Goal: Transaction & Acquisition: Download file/media

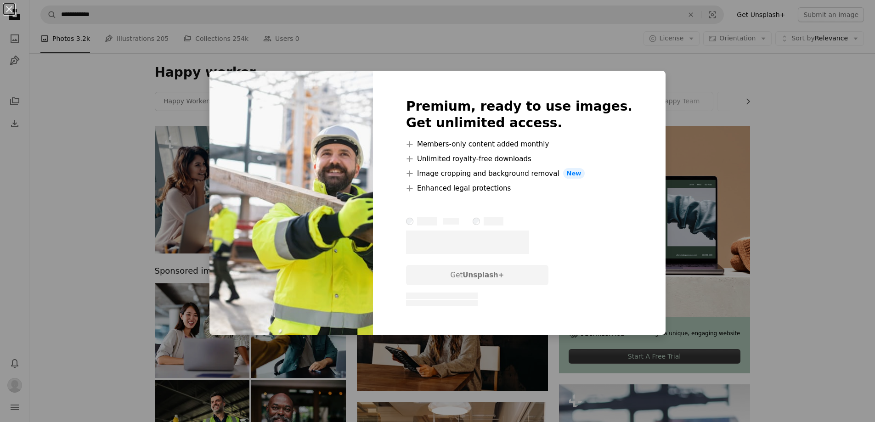
scroll to position [483, 0]
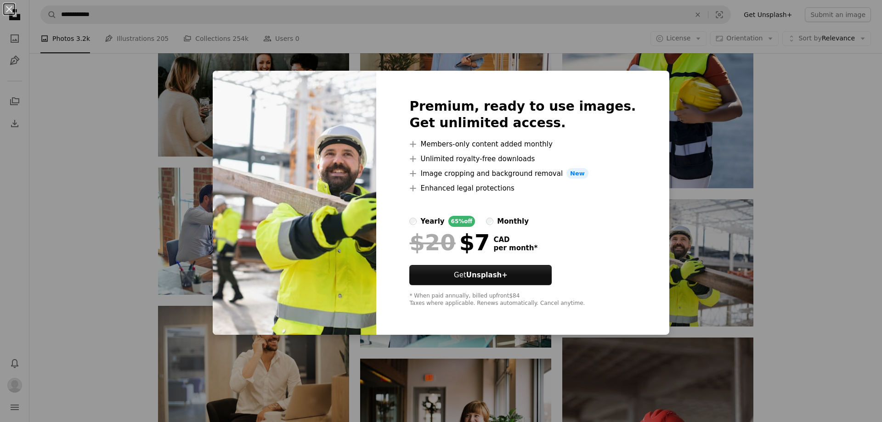
click at [765, 172] on div "An X shape Premium, ready to use images. Get unlimited access. A plus sign Memb…" at bounding box center [441, 211] width 882 height 422
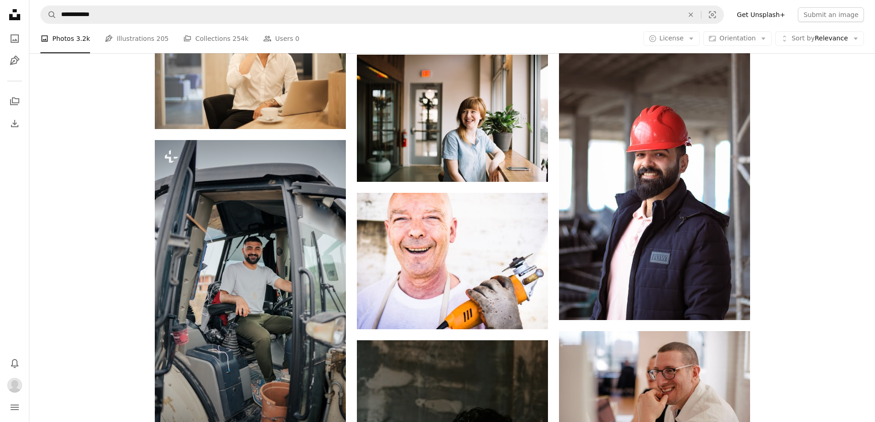
scroll to position [794, 0]
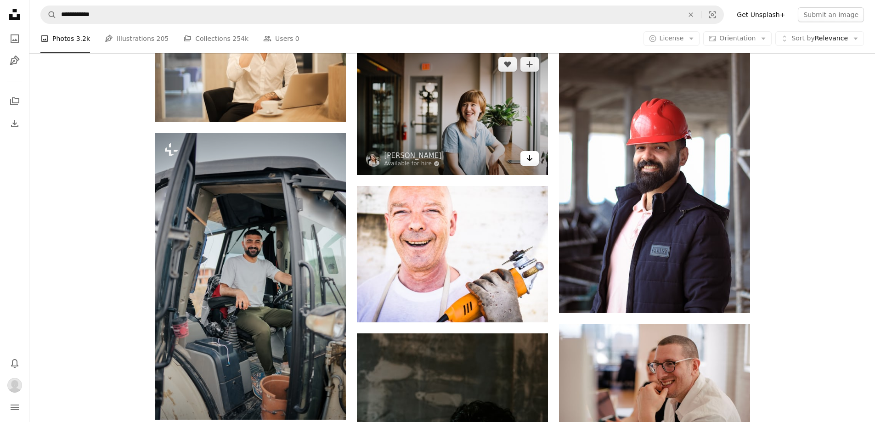
click at [531, 158] on icon "Download" at bounding box center [529, 158] width 6 height 6
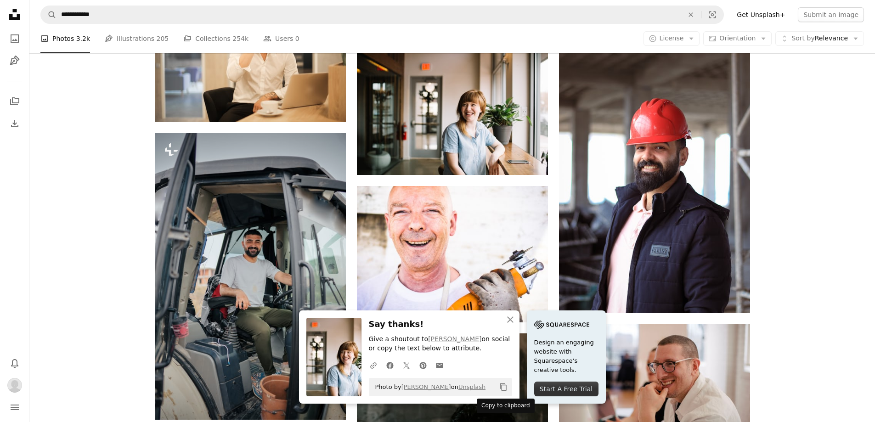
click at [501, 386] on icon "Copy content" at bounding box center [503, 387] width 8 height 8
click at [509, 320] on icon "An X shape" at bounding box center [510, 319] width 11 height 11
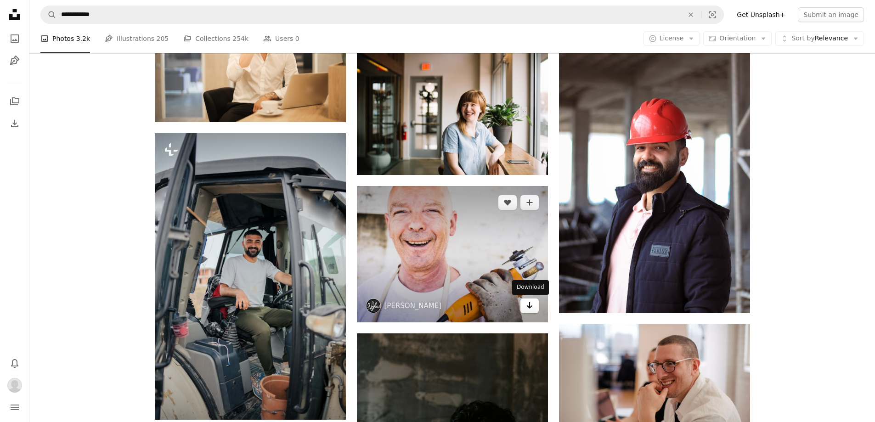
click at [530, 305] on icon "Download" at bounding box center [529, 305] width 6 height 6
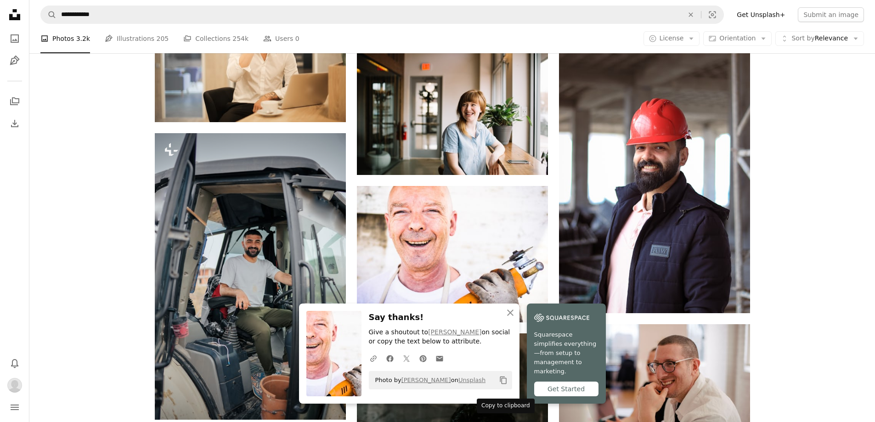
click at [502, 384] on icon "Copy to clipboard" at bounding box center [503, 381] width 6 height 8
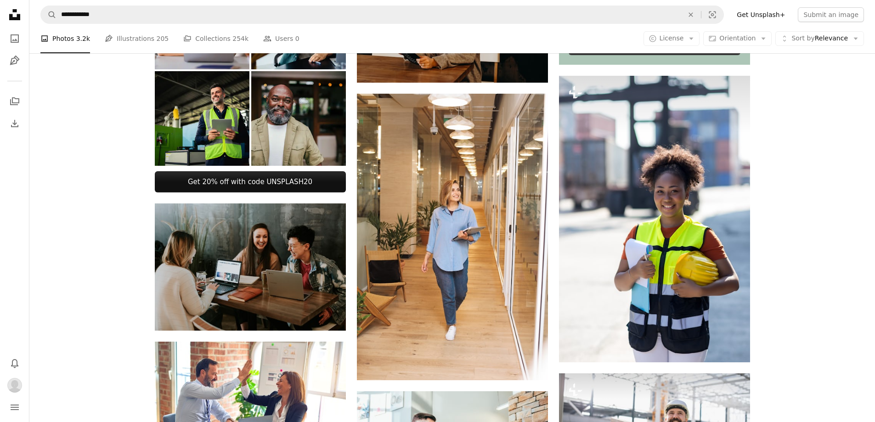
scroll to position [0, 0]
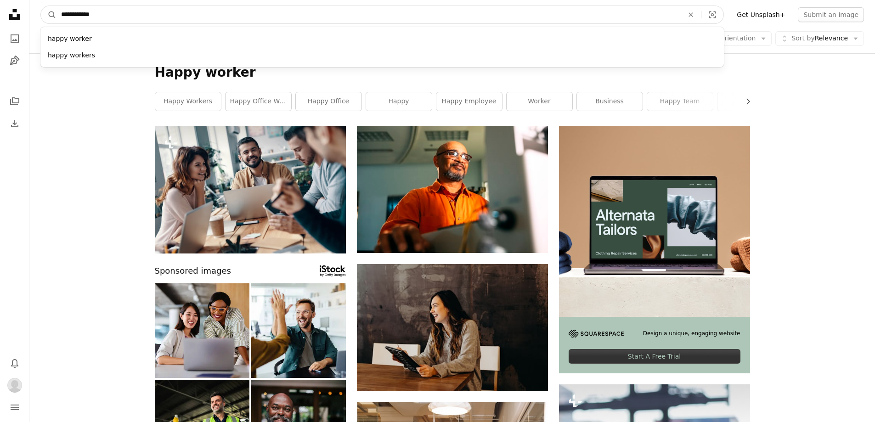
drag, startPoint x: 116, startPoint y: 16, endPoint x: 0, endPoint y: 15, distance: 115.7
type input "**********"
click button "A magnifying glass" at bounding box center [49, 14] width 16 height 17
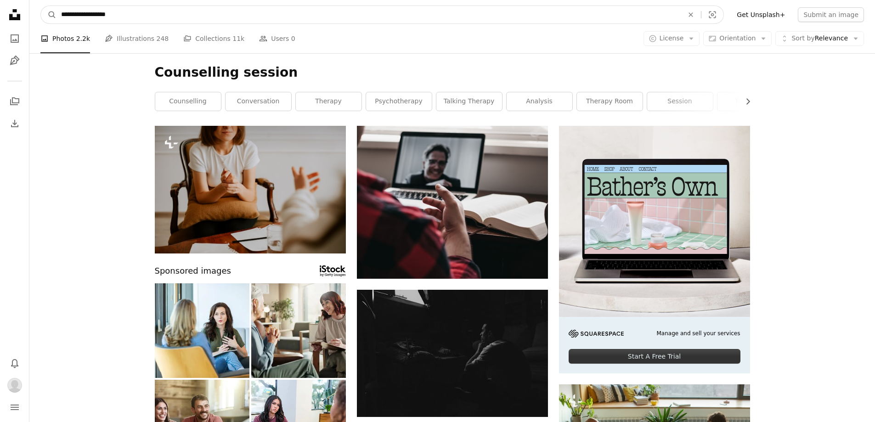
drag, startPoint x: 117, startPoint y: 14, endPoint x: 15, endPoint y: 17, distance: 102.0
type input "**********"
click button "A magnifying glass" at bounding box center [49, 14] width 16 height 17
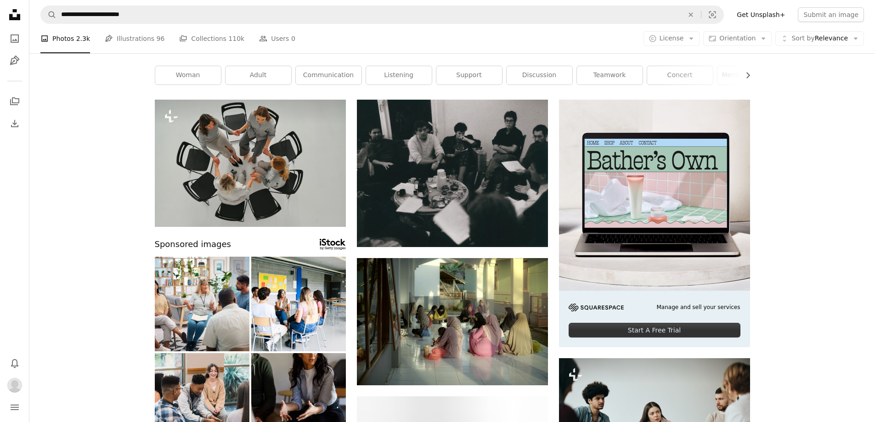
scroll to position [195, 0]
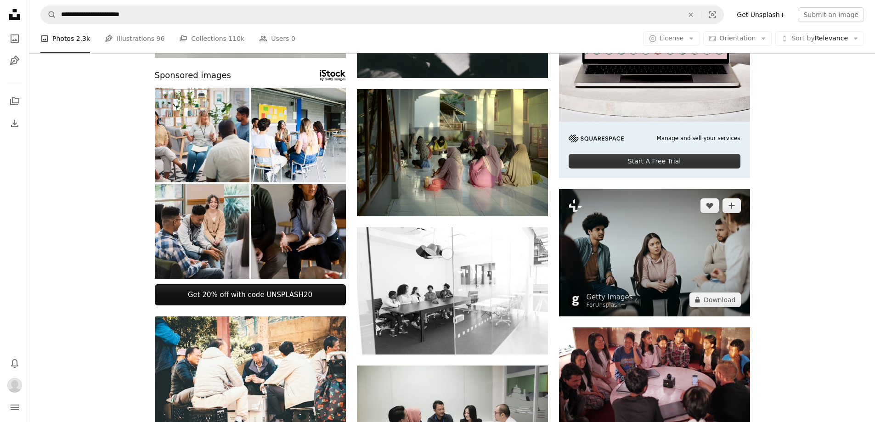
click at [686, 226] on img at bounding box center [654, 252] width 191 height 127
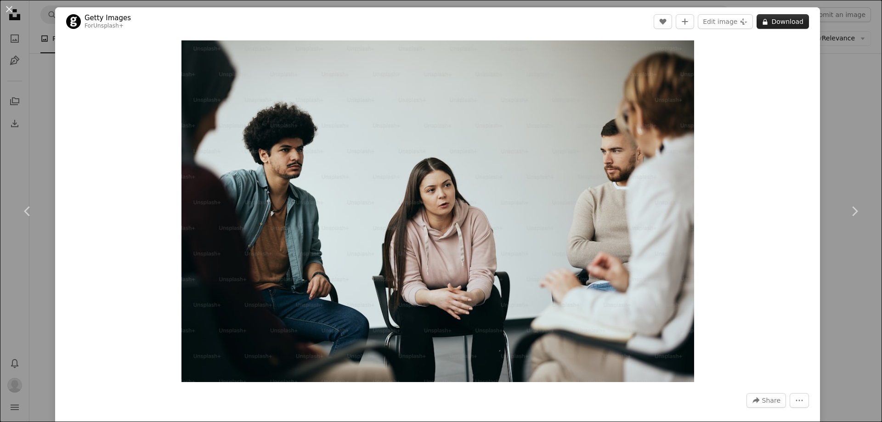
click at [774, 21] on button "A lock Download" at bounding box center [782, 21] width 52 height 15
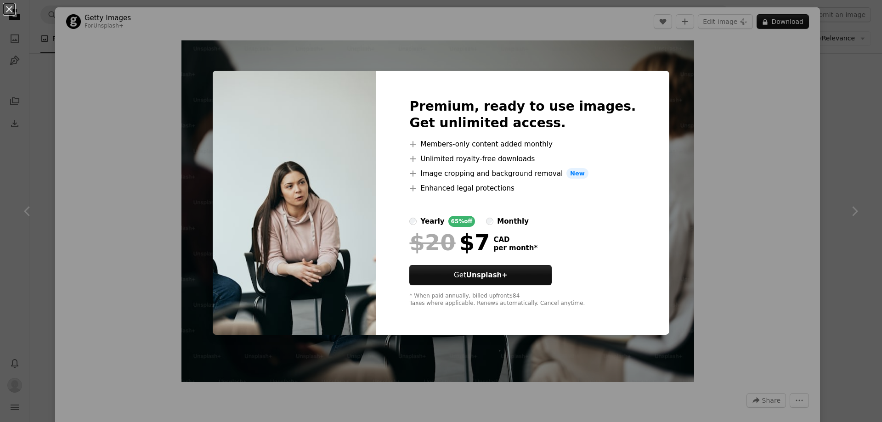
click at [530, 57] on div "An X shape Premium, ready to use images. Get unlimited access. A plus sign Memb…" at bounding box center [441, 211] width 882 height 422
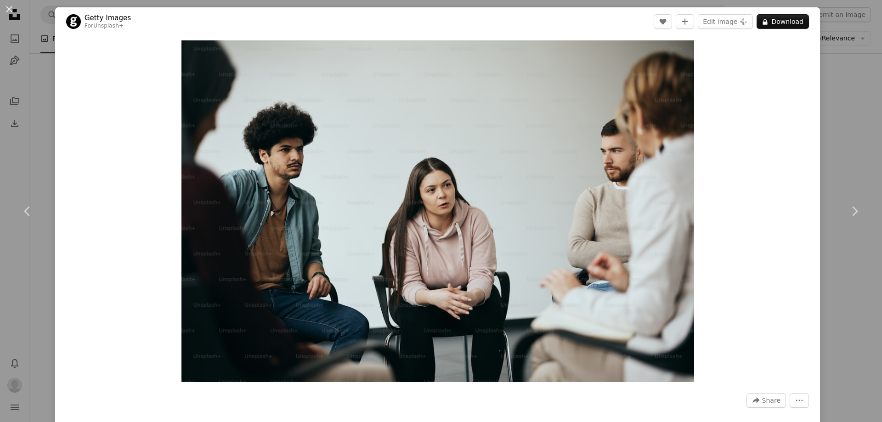
click at [846, 70] on div "An X shape Chevron left Chevron right Getty Images For Unsplash+ A heart A plus…" at bounding box center [441, 211] width 882 height 422
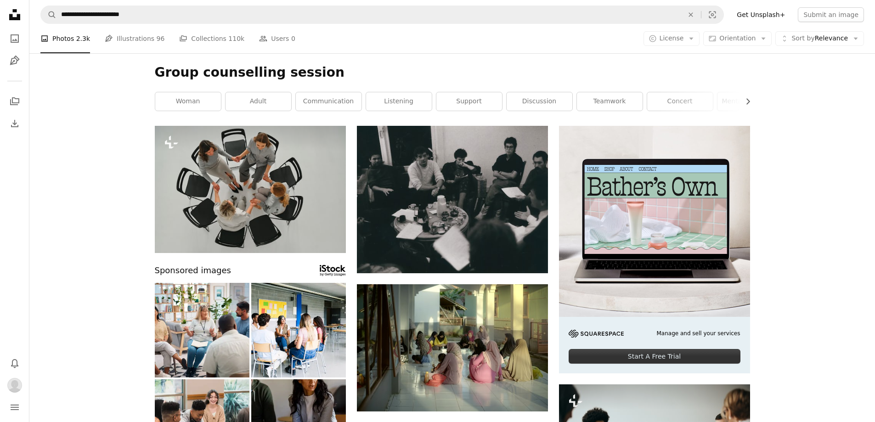
scroll to position [195, 0]
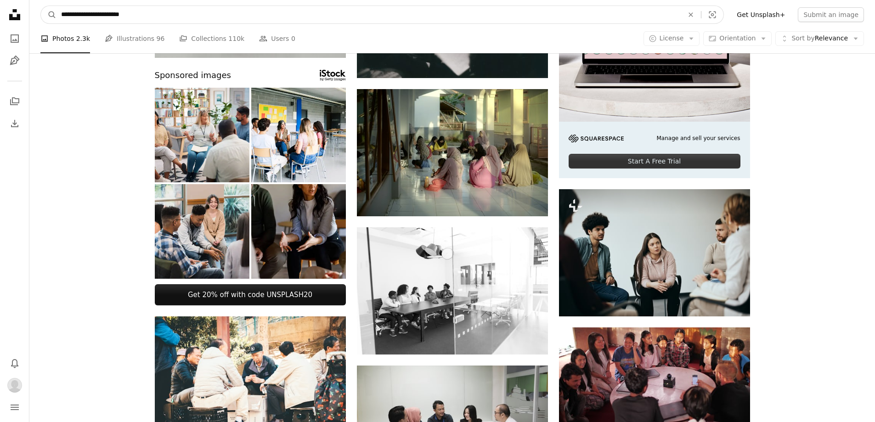
drag, startPoint x: 153, startPoint y: 10, endPoint x: 0, endPoint y: 16, distance: 153.1
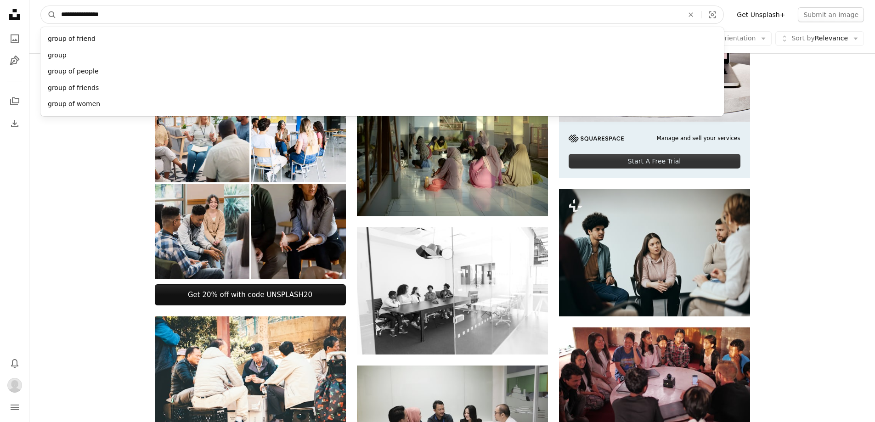
type input "**********"
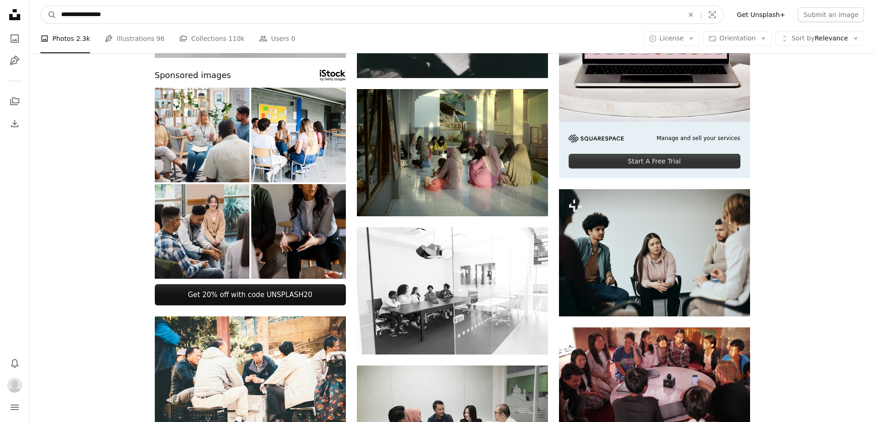
click button "A magnifying glass" at bounding box center [49, 14] width 16 height 17
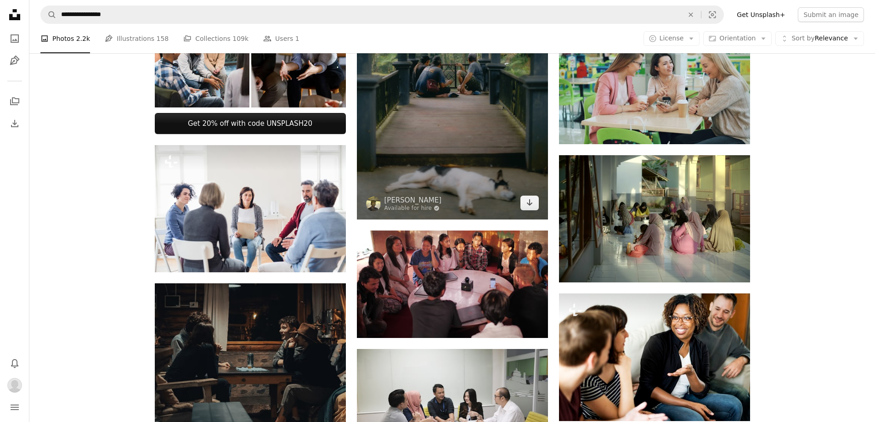
scroll to position [349, 0]
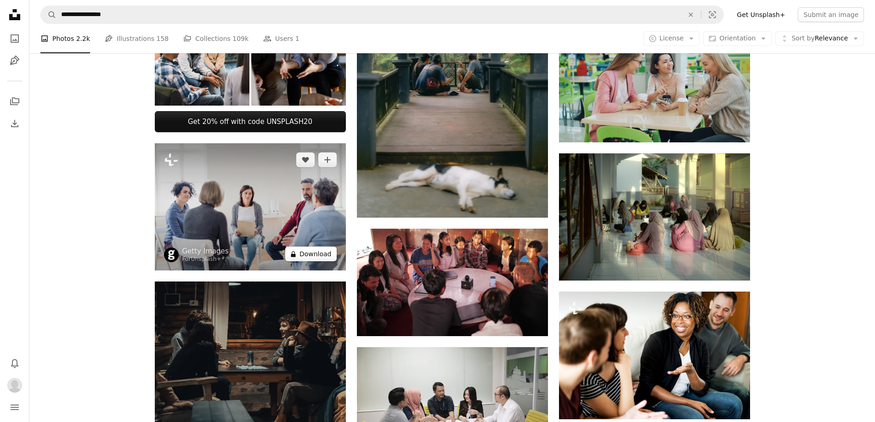
click at [321, 252] on button "A lock Download" at bounding box center [310, 254] width 51 height 15
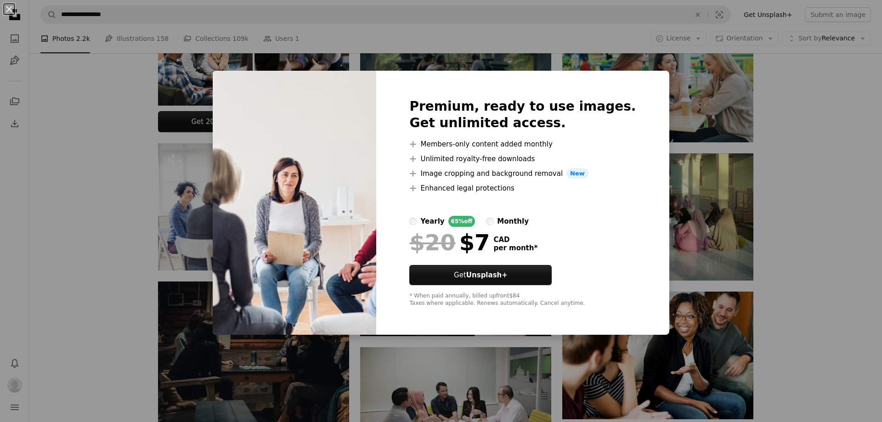
click at [764, 154] on div "An X shape Premium, ready to use images. Get unlimited access. A plus sign Memb…" at bounding box center [441, 211] width 882 height 422
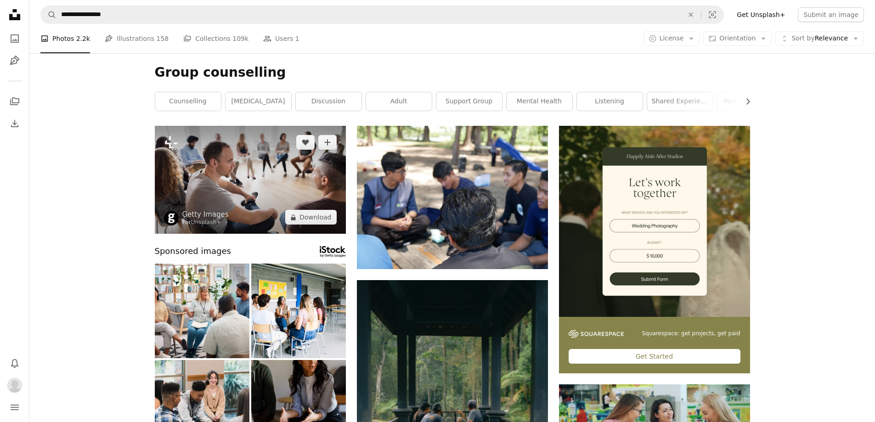
click at [265, 162] on img at bounding box center [250, 180] width 191 height 108
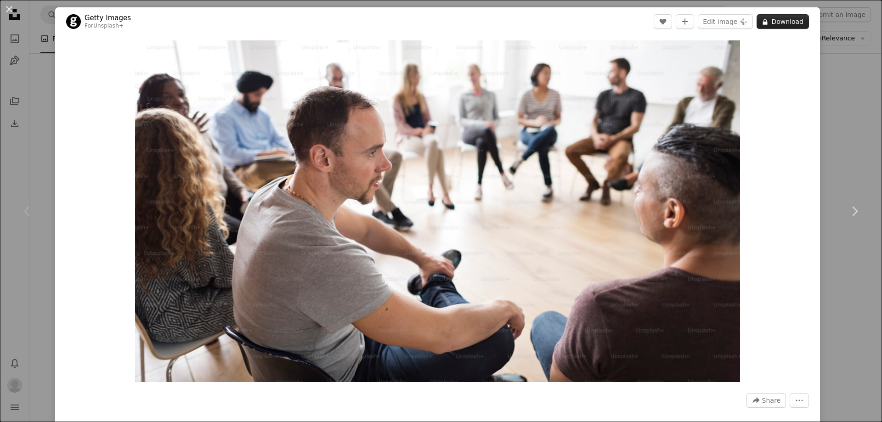
click at [775, 18] on button "A lock Download" at bounding box center [782, 21] width 52 height 15
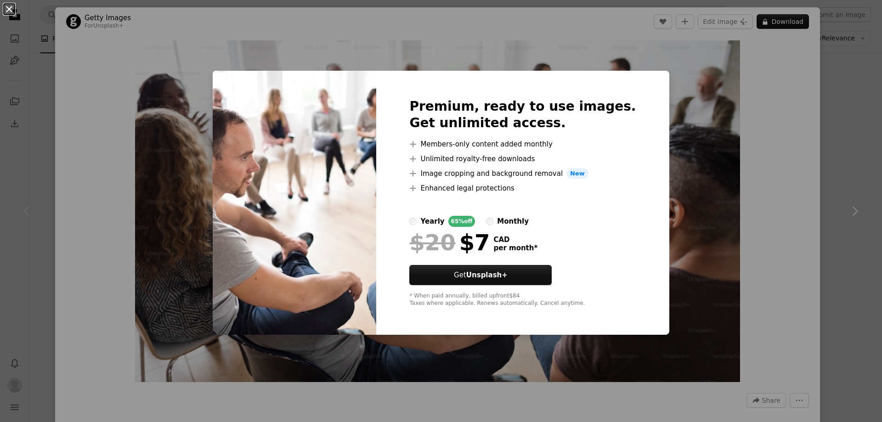
click at [8, 7] on button "An X shape" at bounding box center [9, 9] width 11 height 11
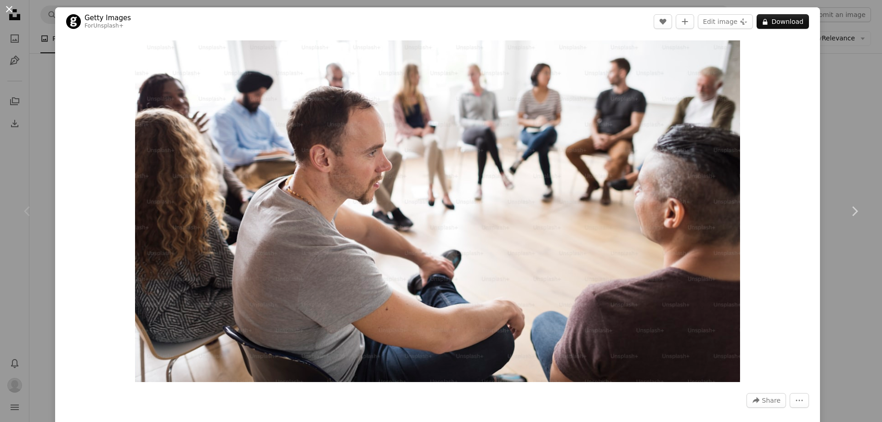
click at [6, 5] on button "An X shape" at bounding box center [9, 9] width 11 height 11
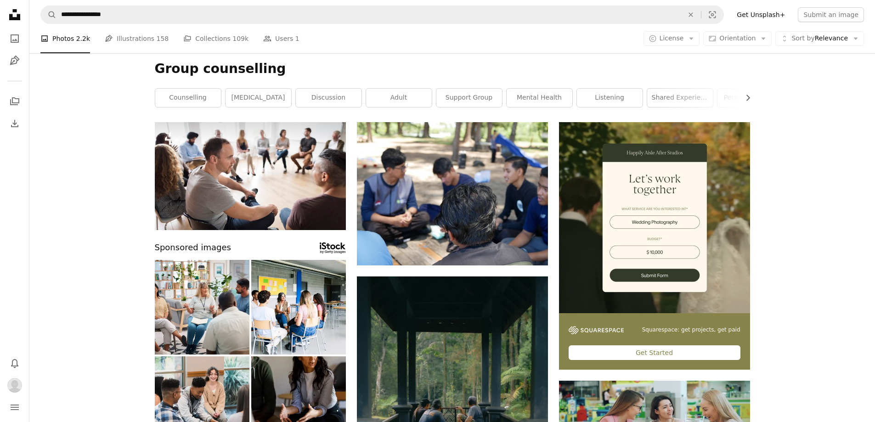
scroll to position [6, 0]
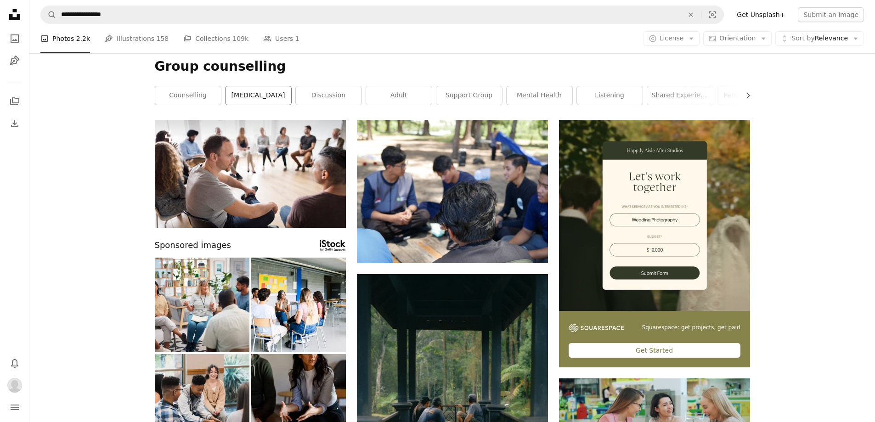
click at [261, 92] on link "[MEDICAL_DATA]" at bounding box center [259, 95] width 66 height 18
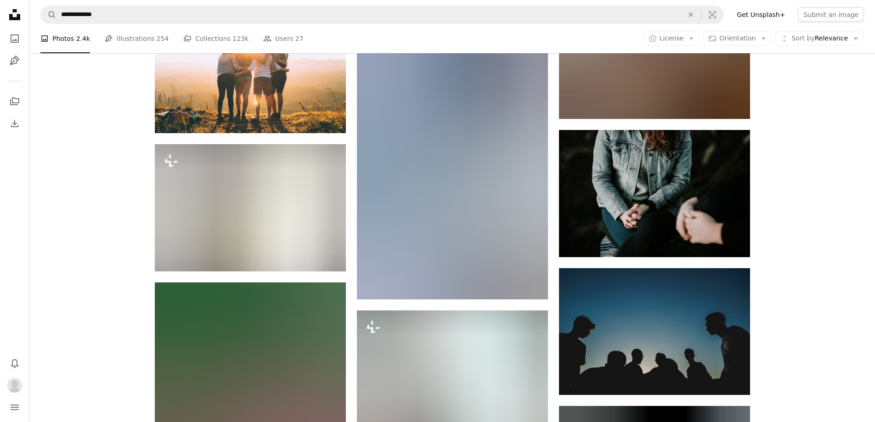
scroll to position [882, 0]
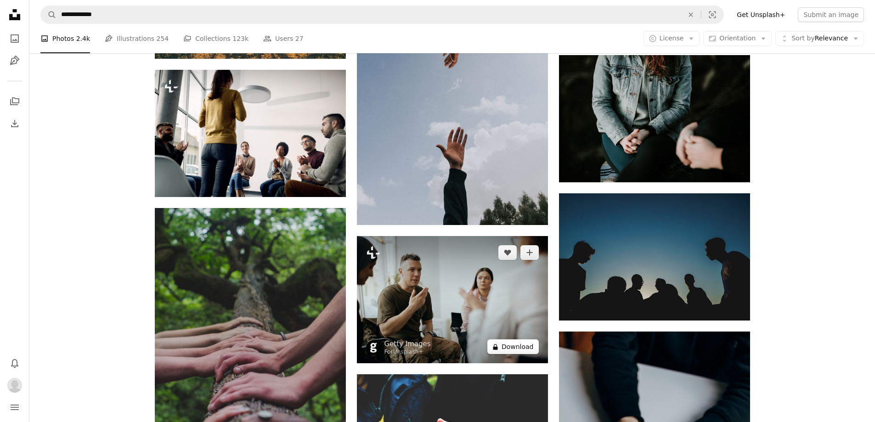
click at [504, 345] on button "A lock Download" at bounding box center [512, 346] width 51 height 15
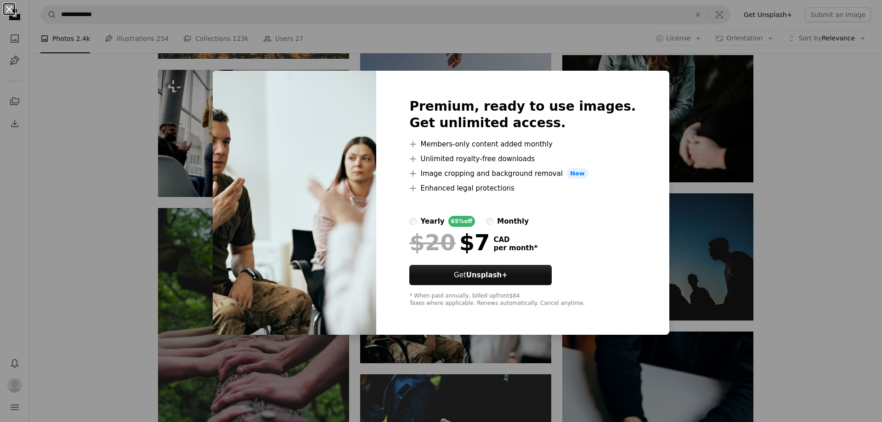
click at [8, 7] on button "An X shape" at bounding box center [9, 9] width 11 height 11
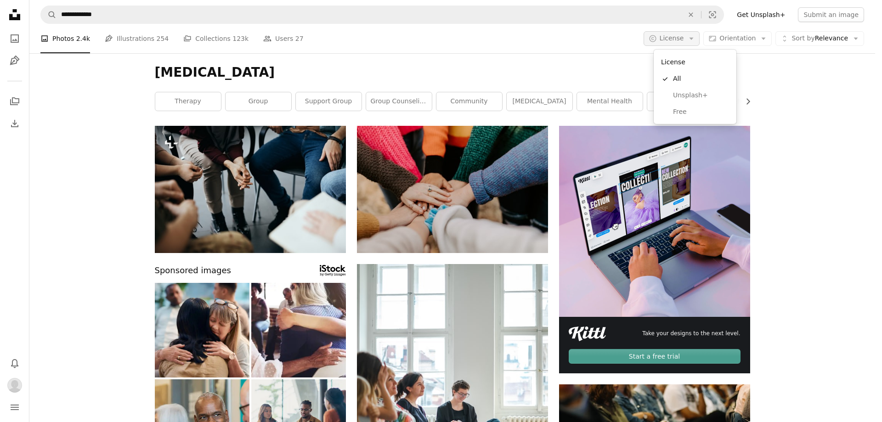
click at [695, 34] on icon "Arrow down" at bounding box center [691, 38] width 8 height 8
click at [677, 110] on span "Free" at bounding box center [701, 111] width 56 height 9
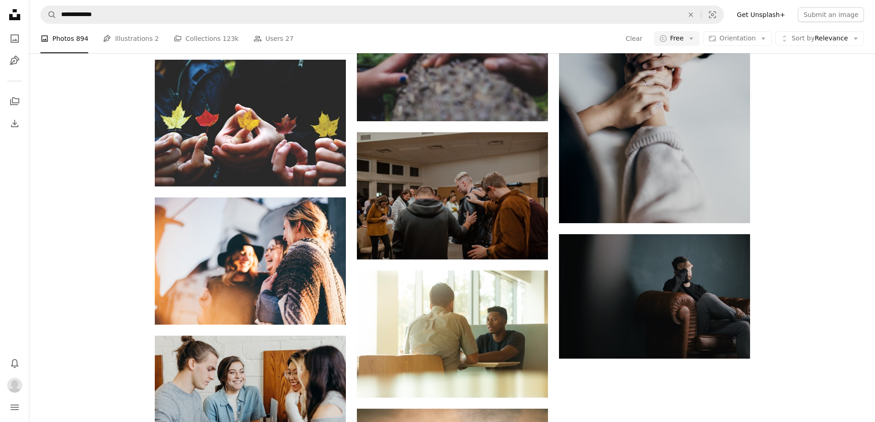
scroll to position [1007, 0]
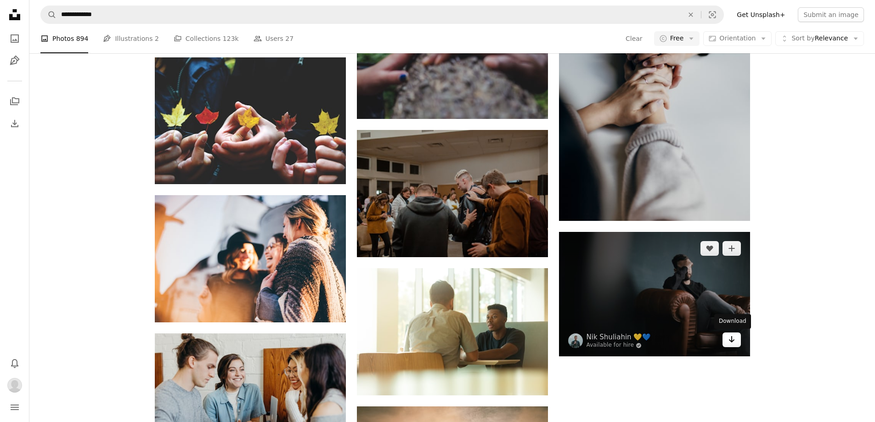
click at [733, 342] on icon "Arrow pointing down" at bounding box center [731, 339] width 7 height 11
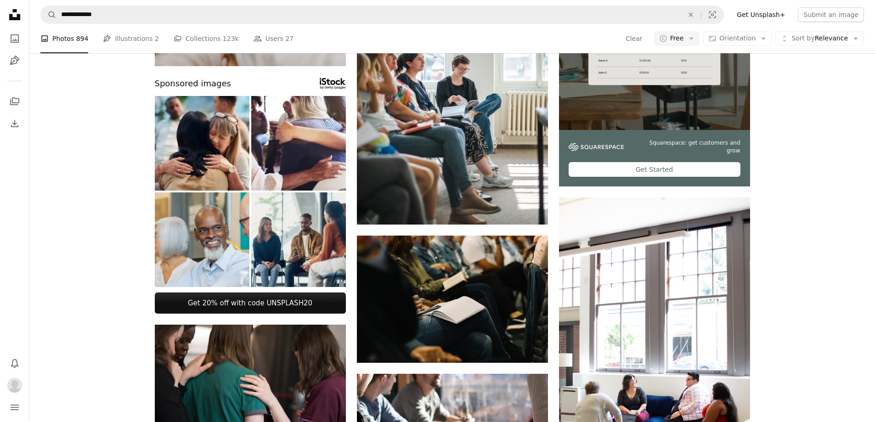
scroll to position [260, 0]
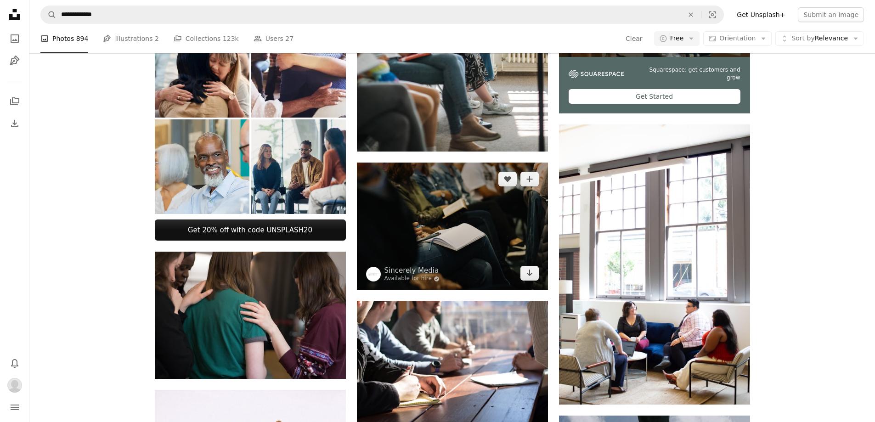
click at [482, 217] on img at bounding box center [452, 226] width 191 height 127
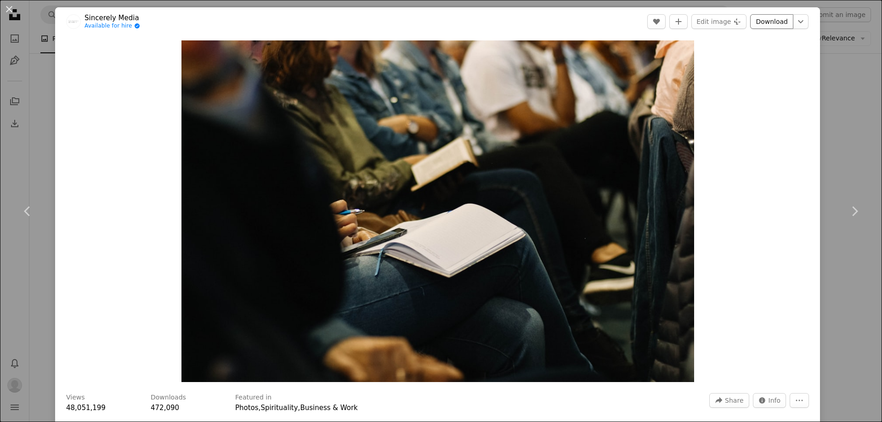
click at [766, 25] on link "Download" at bounding box center [771, 21] width 43 height 15
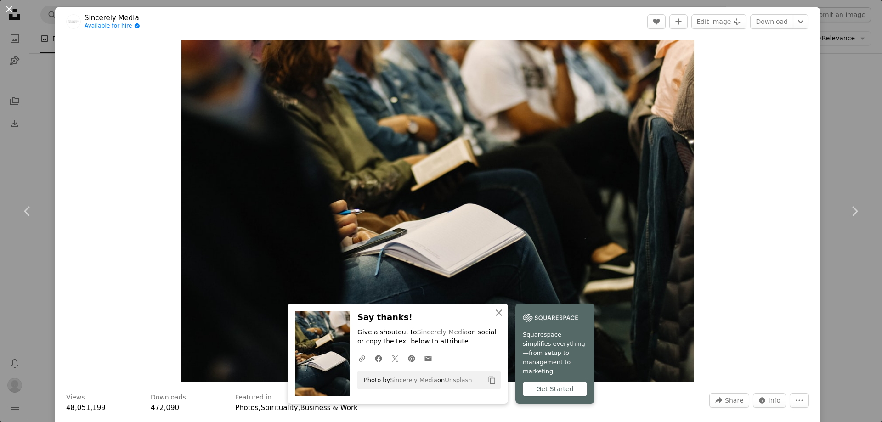
click at [8, 6] on button "An X shape" at bounding box center [9, 9] width 11 height 11
